Goal: Find specific page/section: Find specific page/section

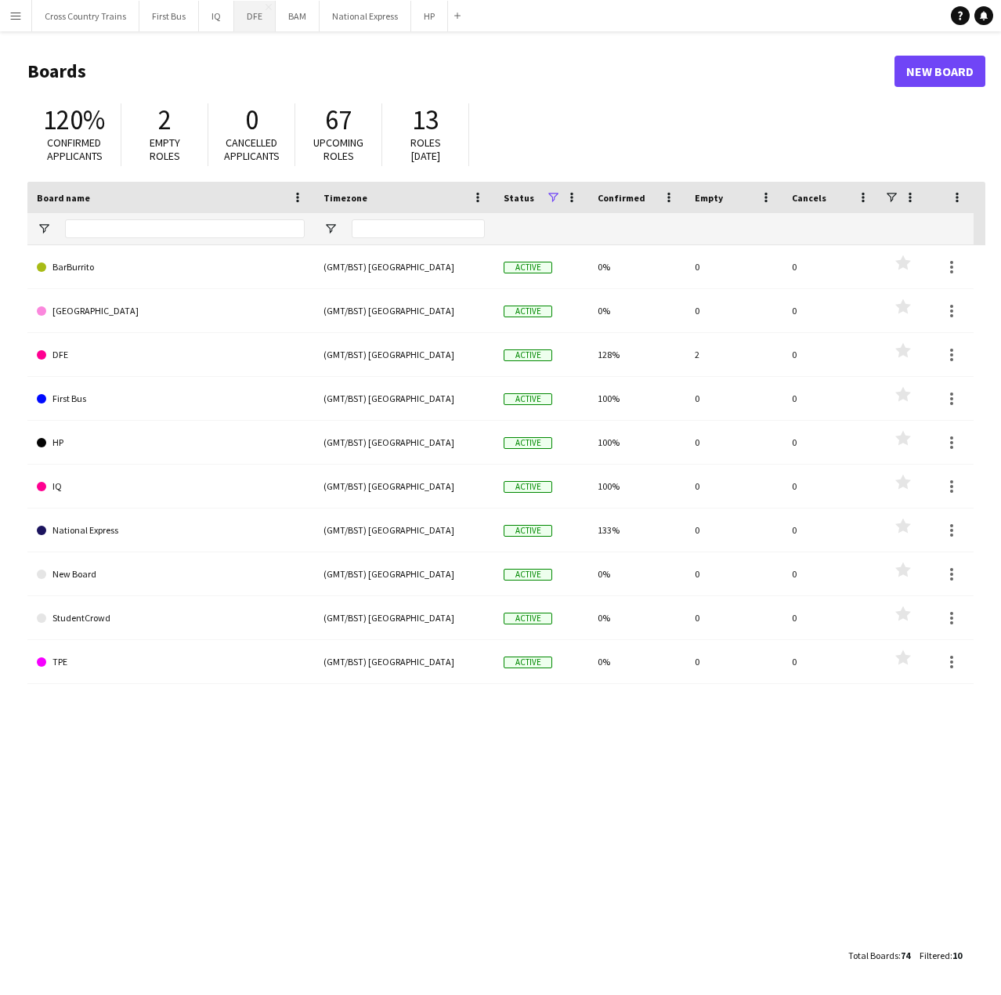
click at [250, 18] on button "DFE Close" at bounding box center [255, 16] width 42 height 31
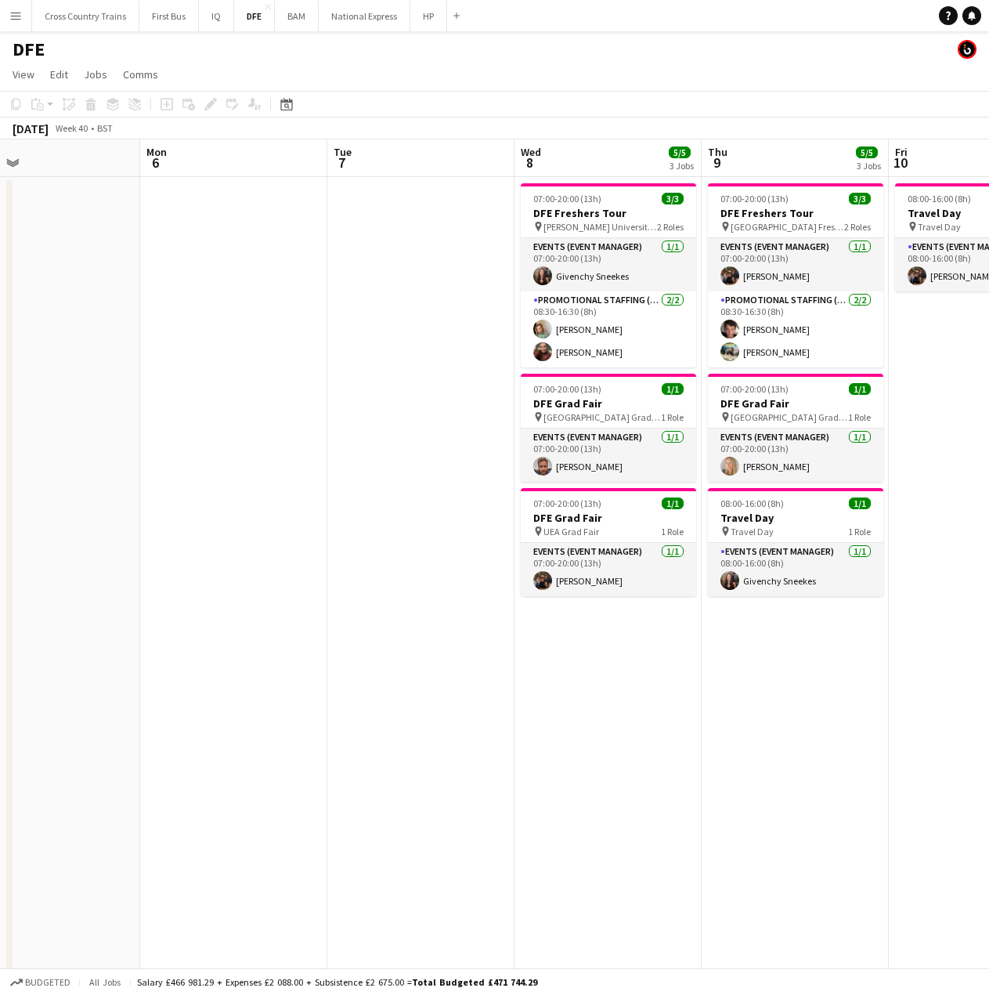
scroll to position [0, 411]
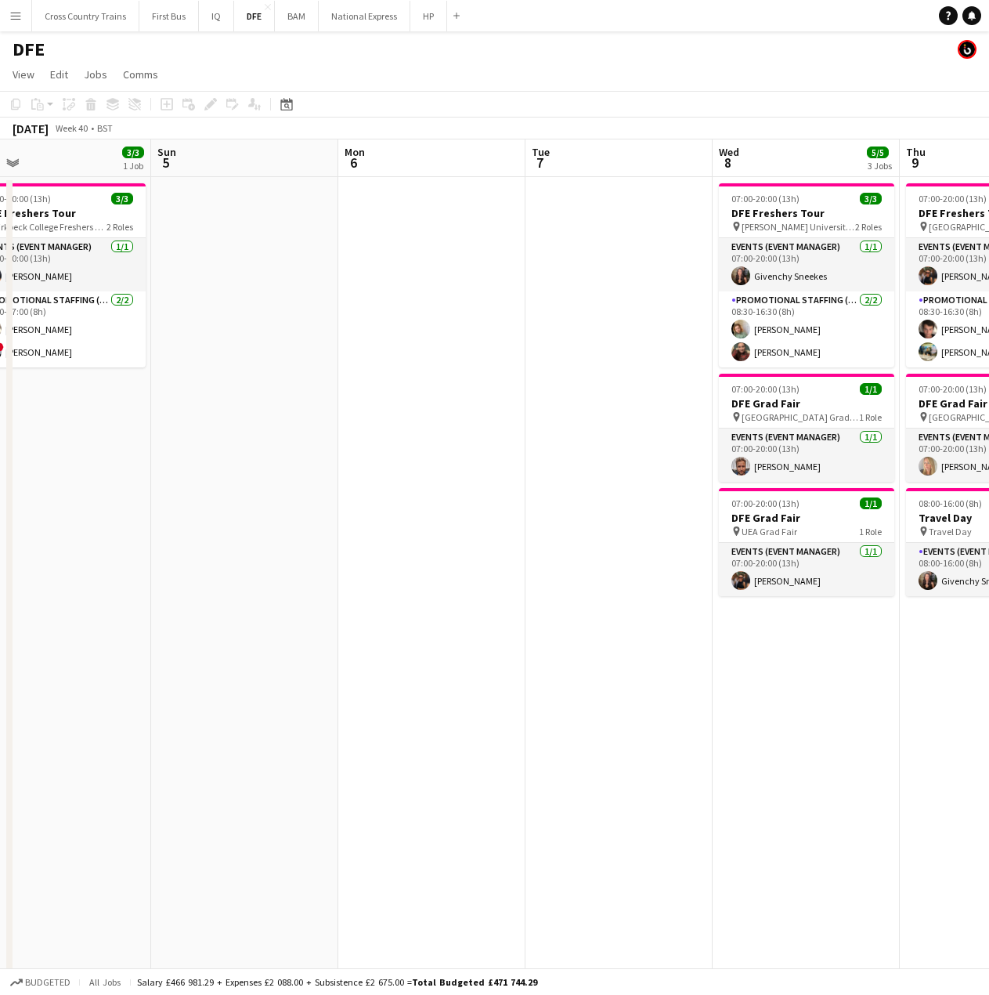
drag, startPoint x: 837, startPoint y: 518, endPoint x: -203, endPoint y: 524, distance: 1039.6
click at [0, 524] on html "Menu Boards Boards Boards All jobs Status Workforce Workforce My Workforce Recr…" at bounding box center [494, 800] width 989 height 1601
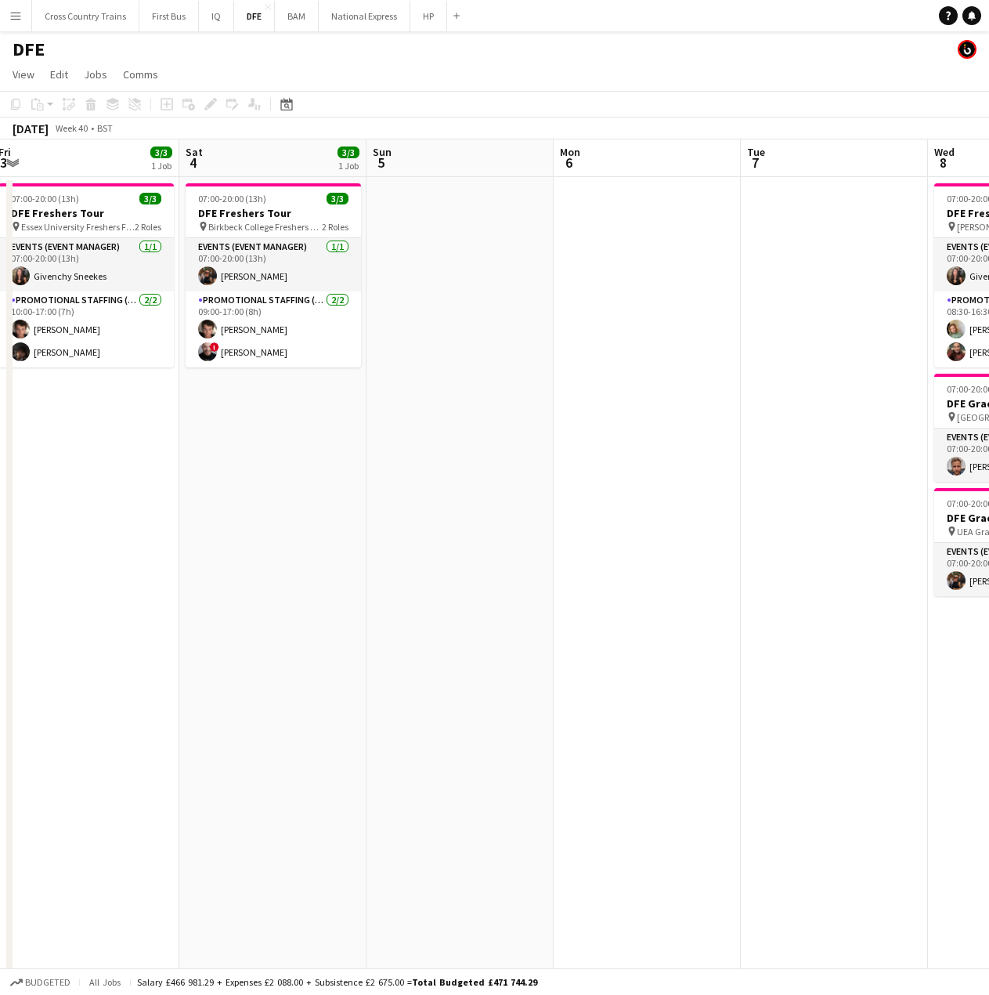
scroll to position [0, 385]
drag, startPoint x: 773, startPoint y: 678, endPoint x: 1000, endPoint y: 633, distance: 230.8
click at [989, 633] on html "Menu Boards Boards Boards All jobs Status Workforce Workforce My Workforce Recr…" at bounding box center [494, 800] width 989 height 1601
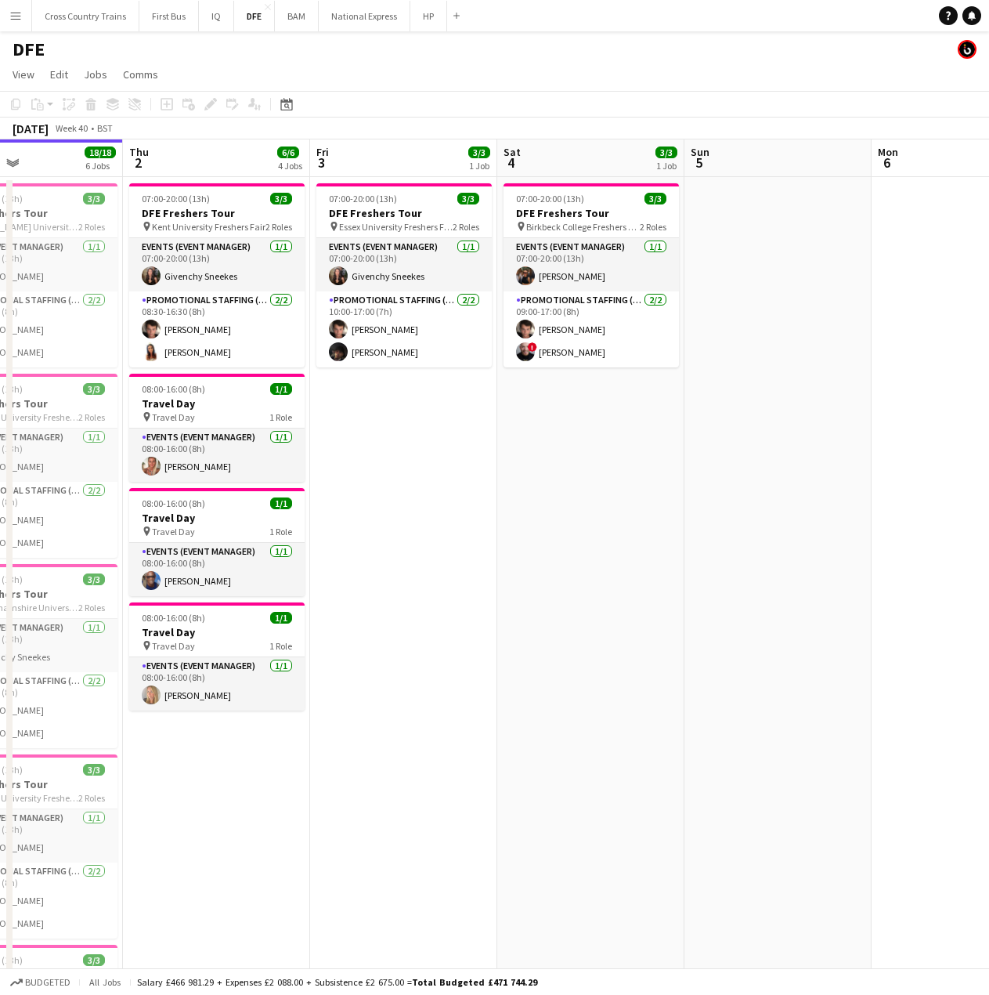
scroll to position [0, 372]
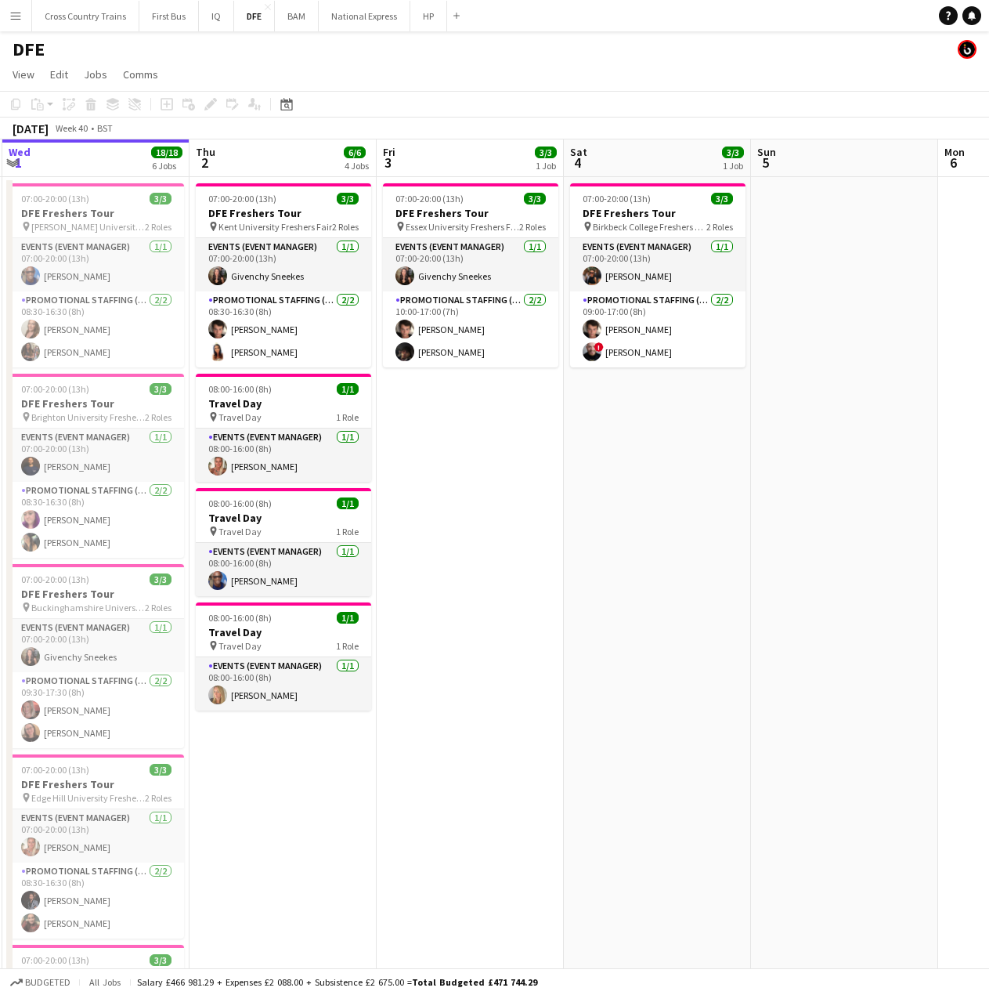
drag, startPoint x: 288, startPoint y: 552, endPoint x: 676, endPoint y: 545, distance: 387.8
click at [676, 545] on app-calendar-viewport "Mon 29 4/4 2 Jobs Tue 30 7/7 3 Jobs Wed 1 18/18 6 Jobs Thu 2 6/6 4 Jobs Fri 3 3…" at bounding box center [494, 856] width 989 height 1434
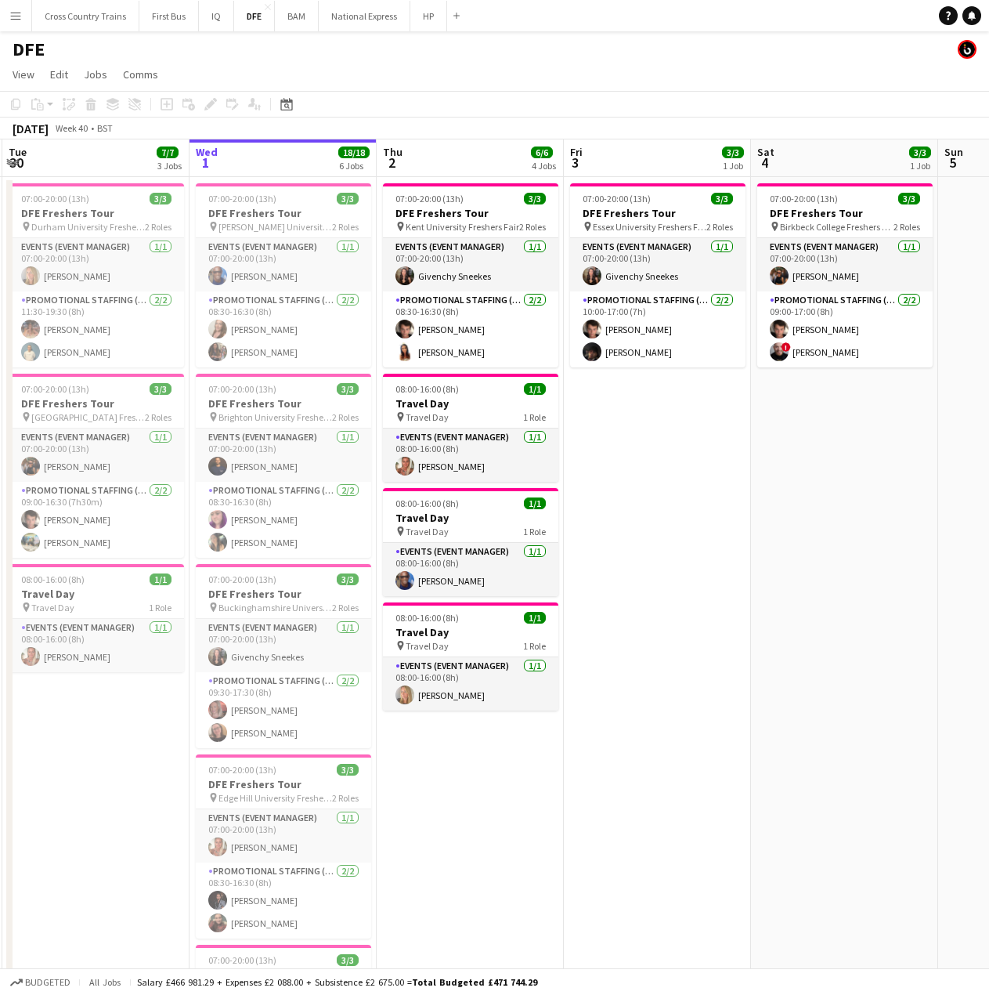
scroll to position [0, 417]
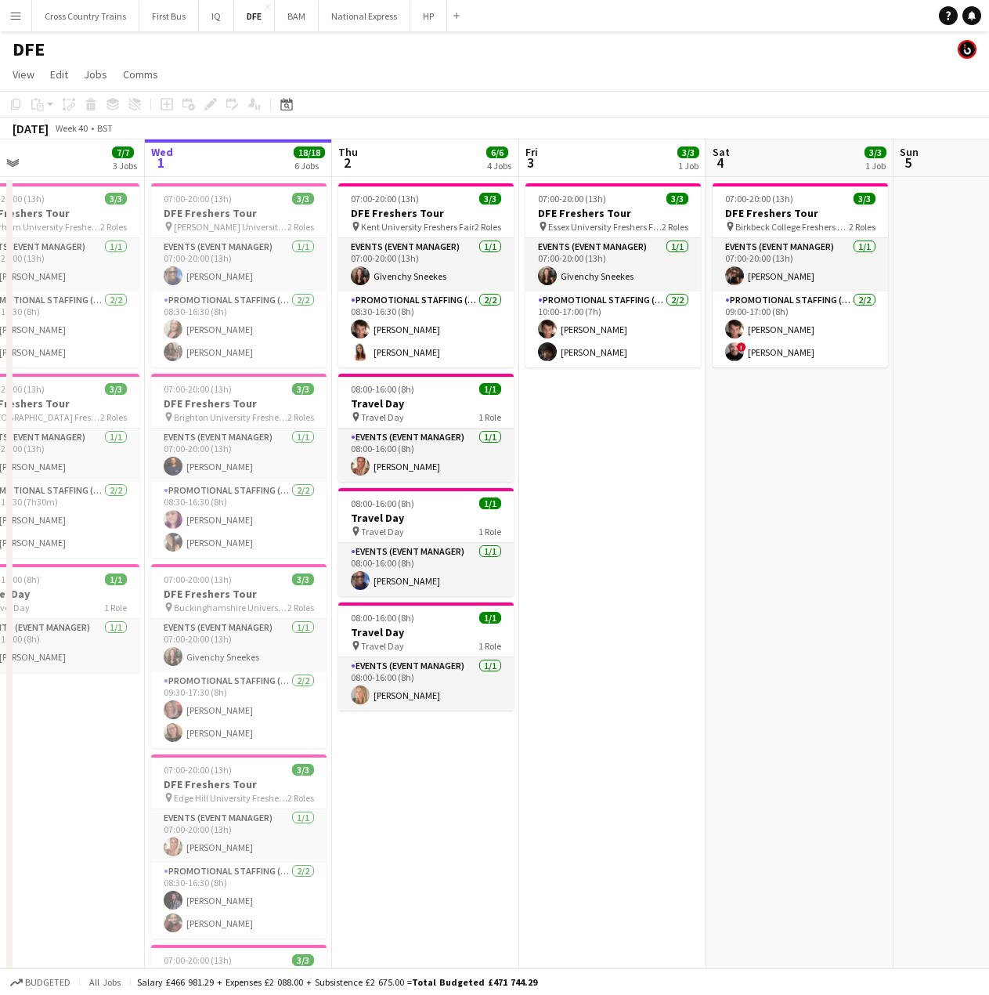
drag, startPoint x: 453, startPoint y: 561, endPoint x: 595, endPoint y: 561, distance: 142.6
click at [595, 561] on app-calendar-viewport "Sun 28 Mon 29 4/4 2 Jobs Tue 30 7/7 3 Jobs Wed 1 18/18 6 Jobs Thu 2 6/6 4 Jobs …" at bounding box center [494, 856] width 989 height 1434
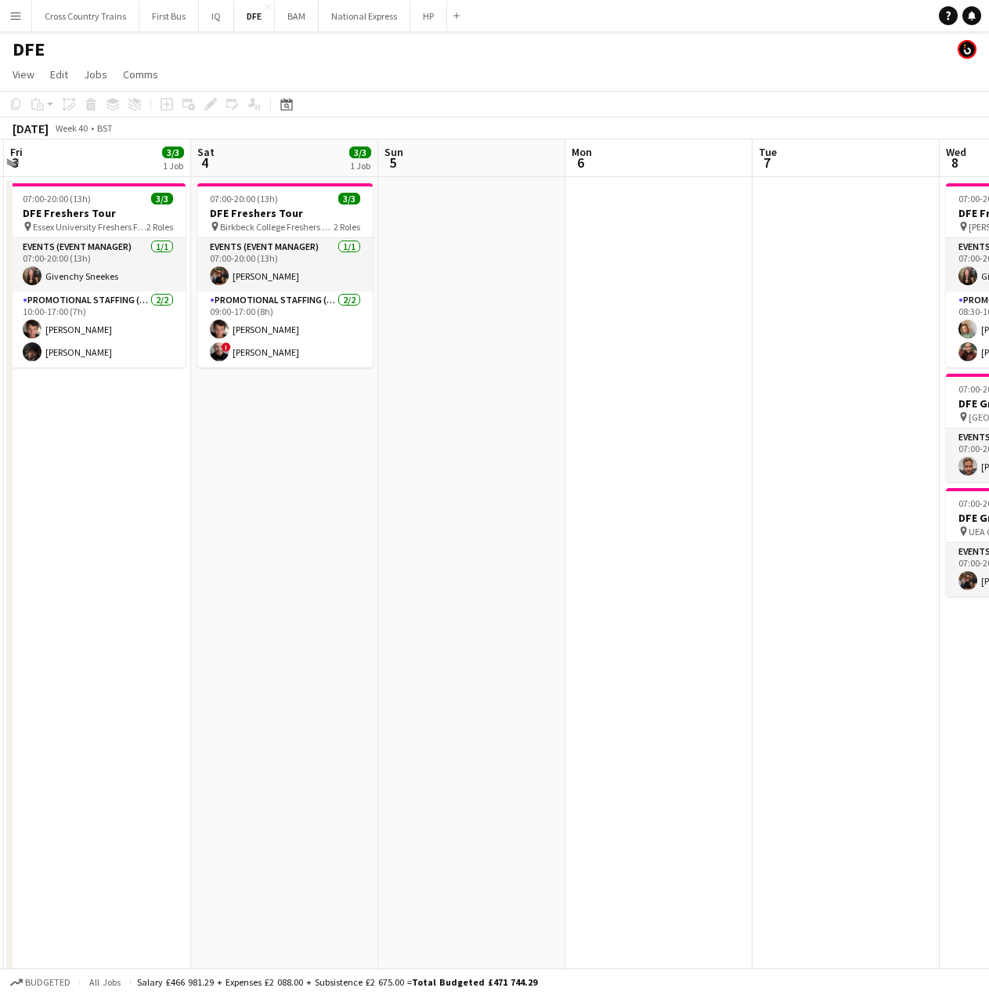
drag, startPoint x: 874, startPoint y: 522, endPoint x: 335, endPoint y: 518, distance: 539.0
click at [335, 518] on app-calendar-viewport "Tue 30 7/7 3 Jobs Wed 1 18/18 6 Jobs Thu 2 6/6 4 Jobs Fri 3 3/3 1 Job Sat 4 3/3…" at bounding box center [494, 856] width 989 height 1434
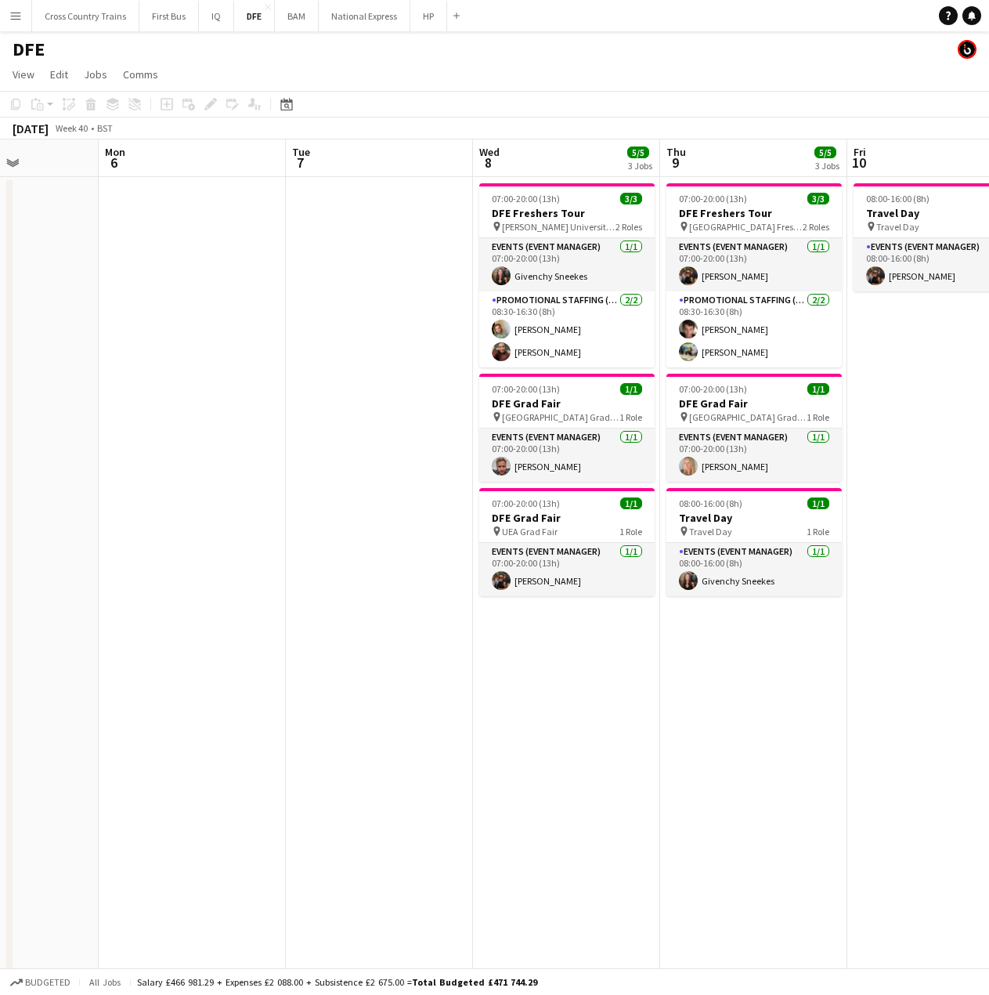
drag, startPoint x: 728, startPoint y: 534, endPoint x: 284, endPoint y: 529, distance: 444.2
click at [284, 529] on app-calendar-viewport "Thu 2 6/6 4 Jobs Fri 3 3/3 1 Job Sat 4 3/3 1 Job Sun 5 Mon 6 Tue 7 Wed 8 5/5 3 …" at bounding box center [494, 856] width 989 height 1434
